Goal: Find specific page/section: Find specific page/section

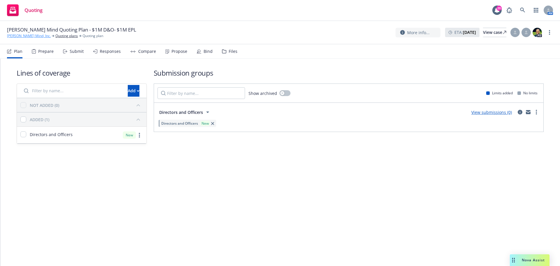
click at [26, 37] on link "[PERSON_NAME] Mind, Inc." at bounding box center [29, 35] width 44 height 5
